Goal: Information Seeking & Learning: Learn about a topic

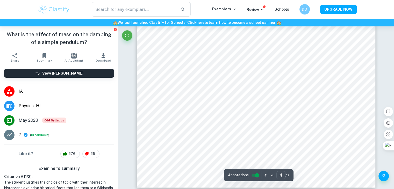
scroll to position [1158, 0]
click at [231, 15] on div "​ Exemplars Review Schools DO UPGRADE NOW" at bounding box center [196, 9] width 331 height 14
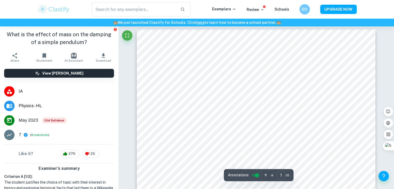
scroll to position [0, 0]
click at [128, 35] on icon "Fullscreen" at bounding box center [127, 35] width 6 height 6
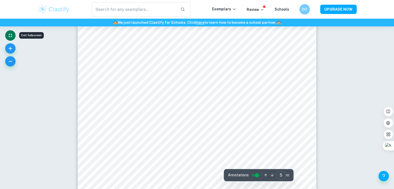
scroll to position [1393, 0]
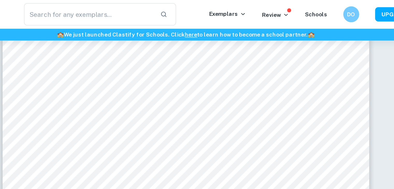
scroll to position [1655, 0]
